Goal: Obtain resource: Obtain resource

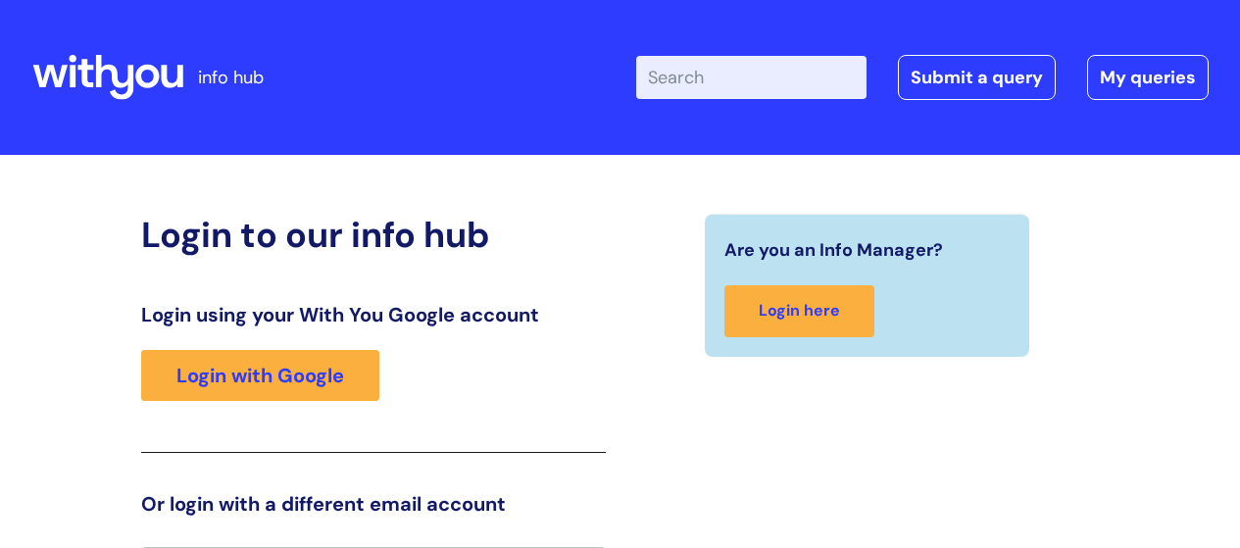
scroll to position [43, 0]
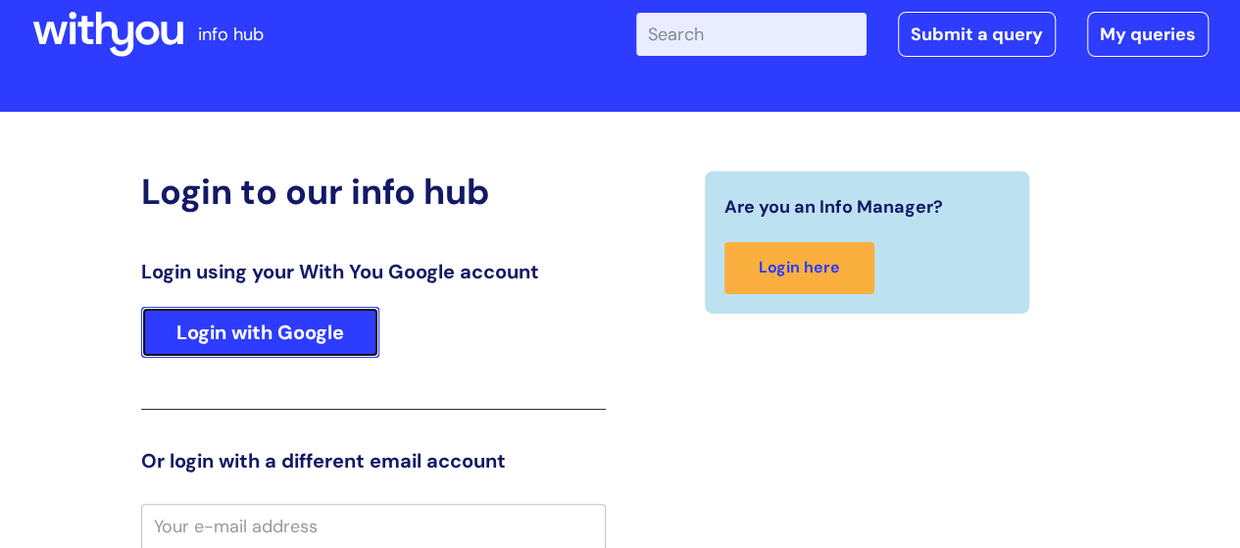
click at [239, 330] on link "Login with Google" at bounding box center [260, 332] width 238 height 51
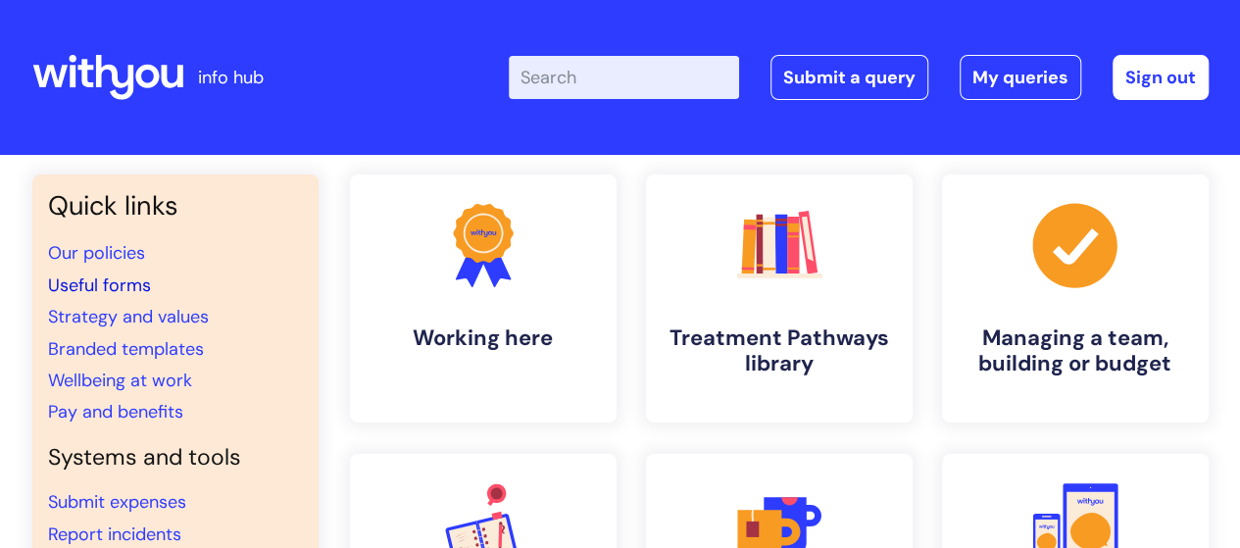
click at [125, 279] on link "Useful forms" at bounding box center [99, 285] width 103 height 24
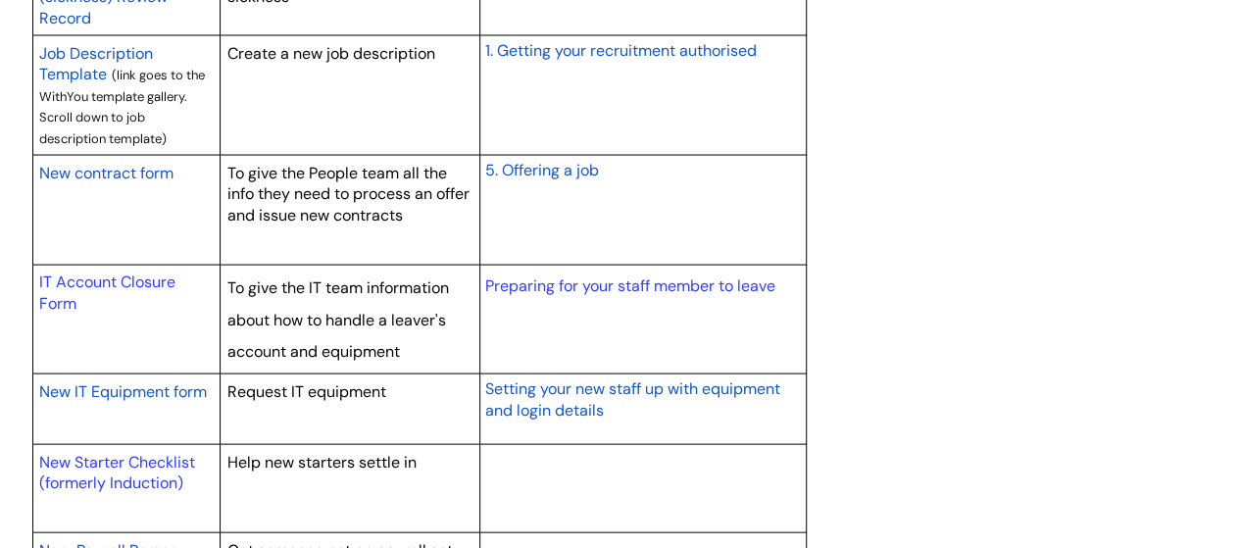
scroll to position [1960, 0]
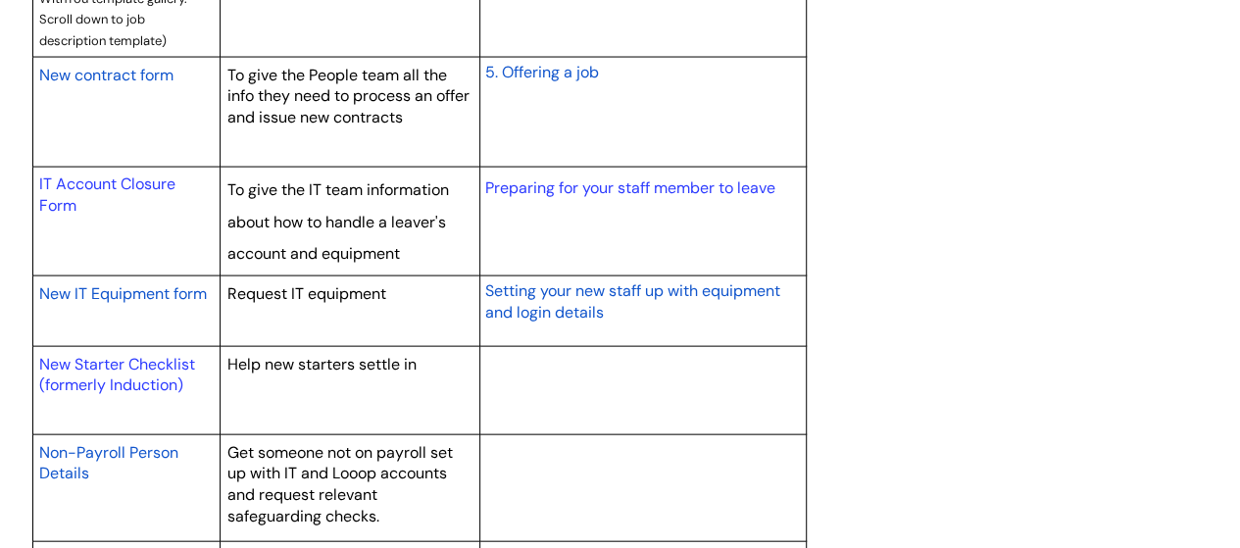
click at [124, 288] on span "New IT Equipment form" at bounding box center [123, 293] width 168 height 21
